Goal: Check status: Check status

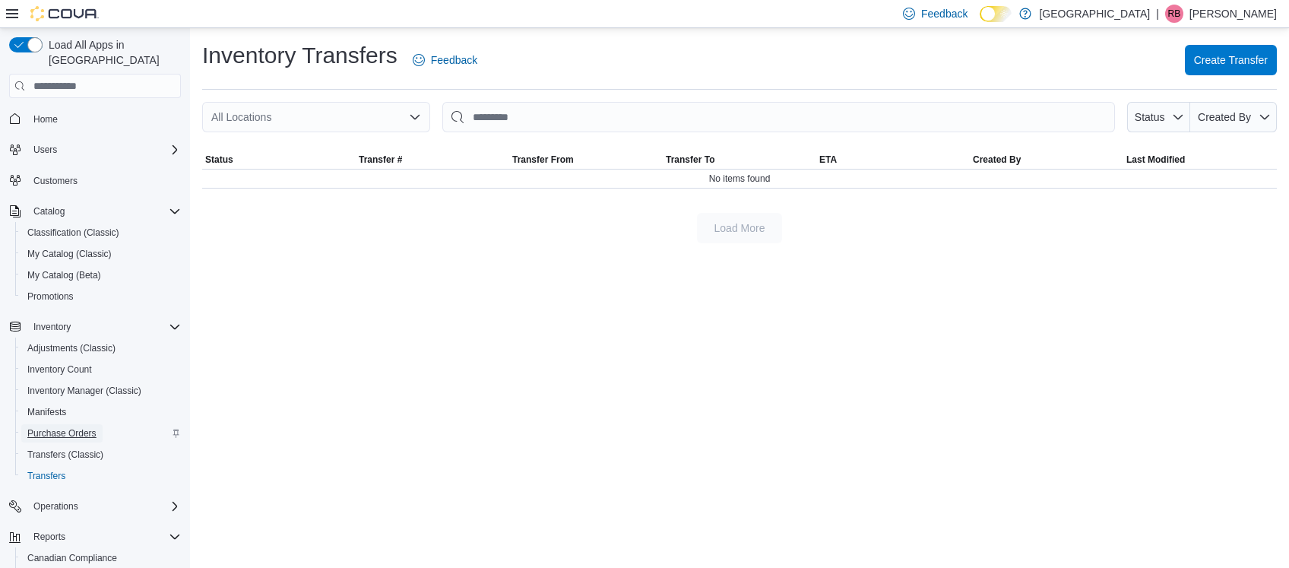
click at [81, 427] on span "Purchase Orders" at bounding box center [61, 433] width 69 height 12
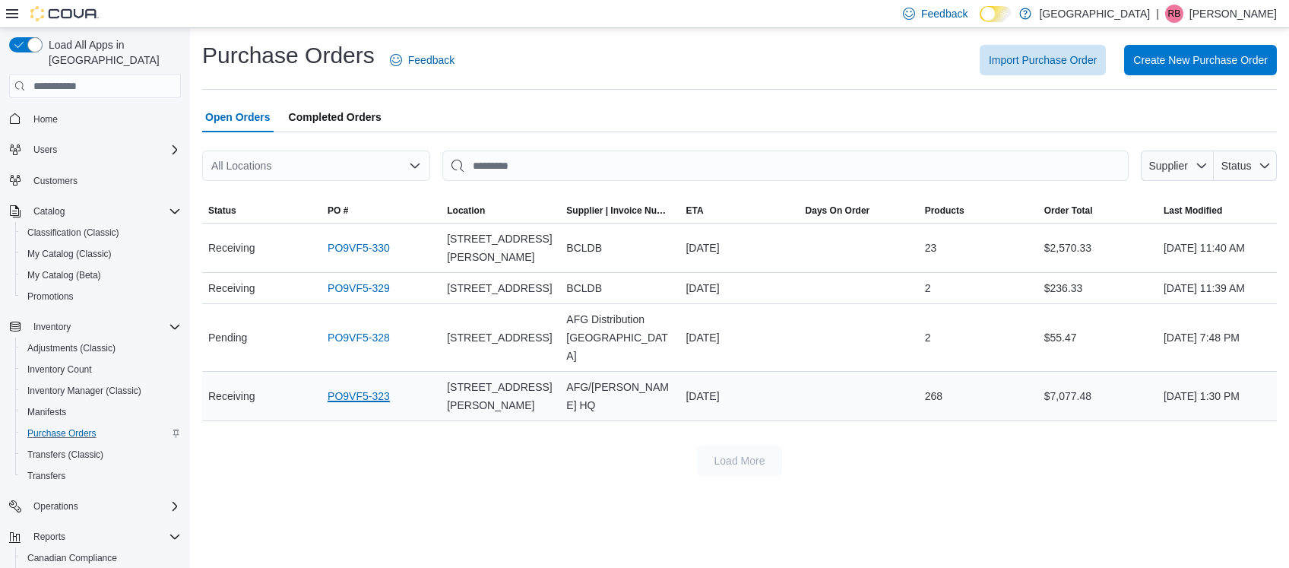
click at [357, 387] on link "PO9VF5-323" at bounding box center [359, 396] width 62 height 18
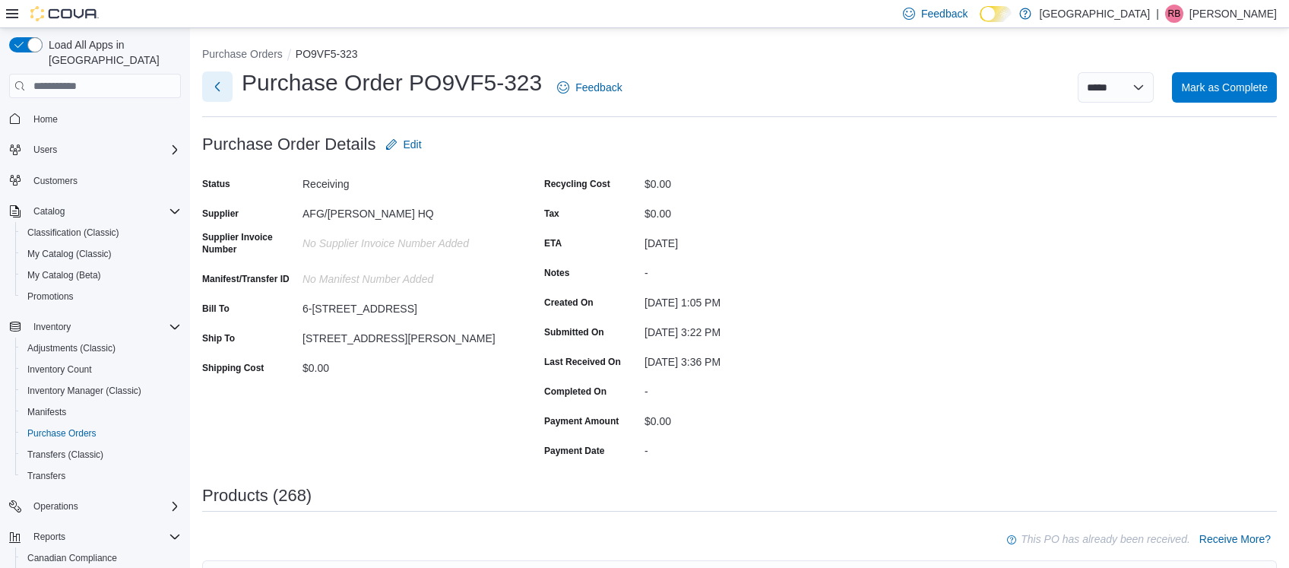
click at [210, 89] on button "Next" at bounding box center [217, 86] width 30 height 30
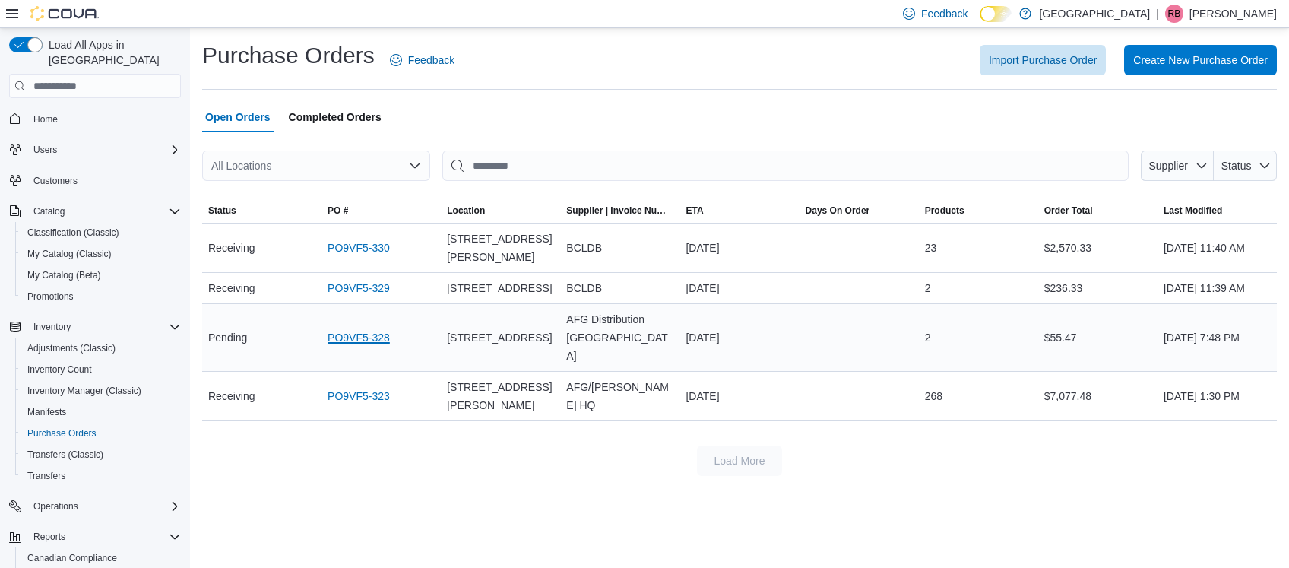
click at [364, 340] on link "PO9VF5-328" at bounding box center [359, 337] width 62 height 18
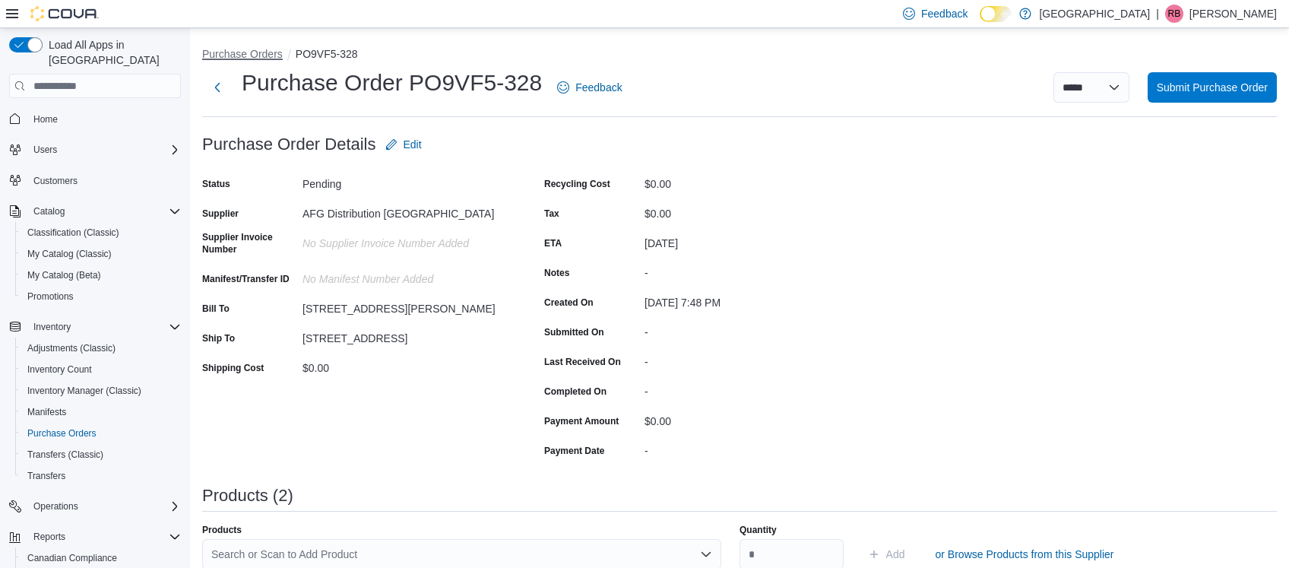
click at [256, 55] on button "Purchase Orders" at bounding box center [242, 54] width 81 height 12
